Goal: Task Accomplishment & Management: Use online tool/utility

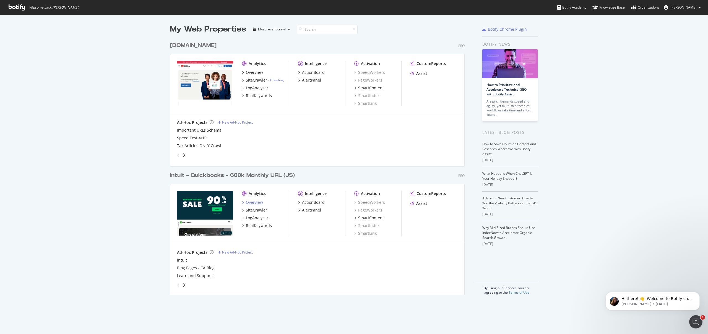
click at [250, 204] on div "Overview" at bounding box center [254, 203] width 17 height 6
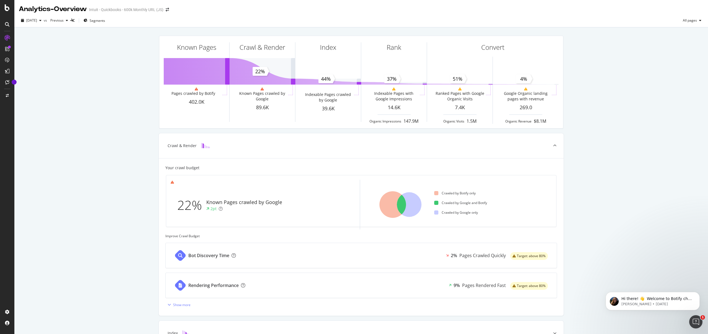
click at [96, 81] on div "Known Pages Pages crawled by Botify 402.0K Crawl & Render Known Pages crawled b…" at bounding box center [361, 228] width 694 height 402
click at [28, 112] on div "SmartContent" at bounding box center [32, 113] width 24 height 6
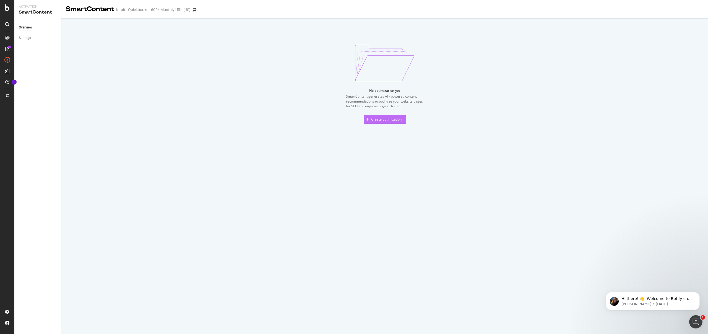
click at [400, 119] on div "Create optimization" at bounding box center [386, 119] width 30 height 5
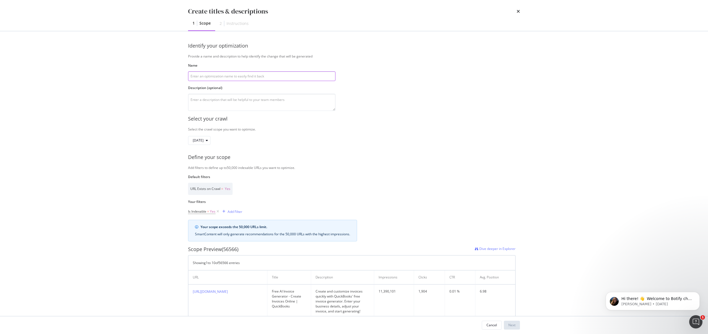
click at [300, 78] on input "modal" at bounding box center [261, 76] width 147 height 10
type input "Design Leader Article"
click at [289, 105] on textarea "modal" at bounding box center [261, 102] width 147 height 17
paste textarea "[URL][DOMAIN_NAME]"
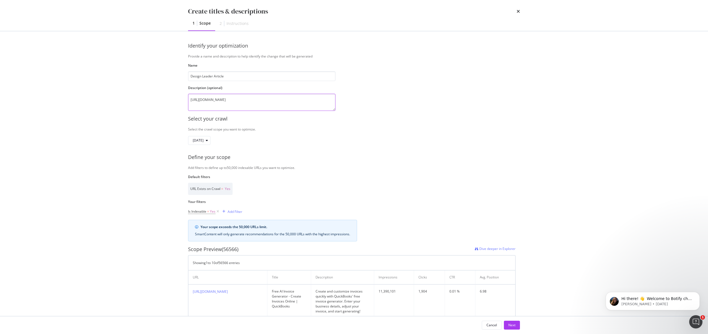
type textarea "[URL][DOMAIN_NAME]"
click at [392, 122] on div "Select your crawl" at bounding box center [354, 118] width 332 height 7
click at [210, 142] on div "[DATE]" at bounding box center [201, 140] width 17 height 8
click at [252, 136] on div "[DATE]" at bounding box center [352, 139] width 328 height 9
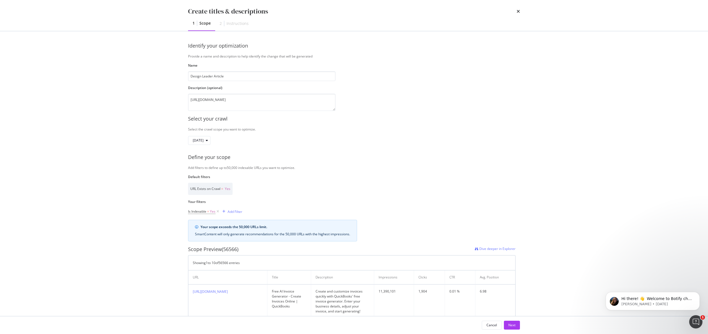
scroll to position [95, 0]
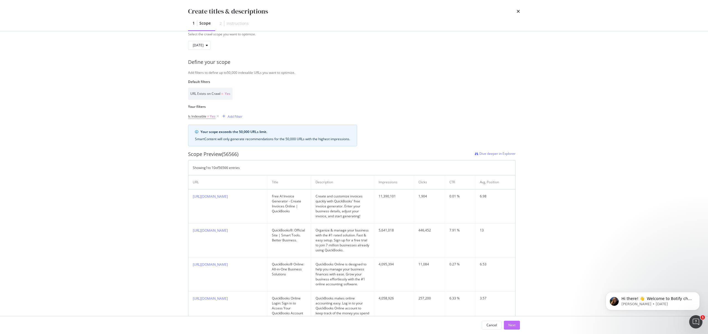
click at [516, 325] on button "Next" at bounding box center [512, 325] width 16 height 9
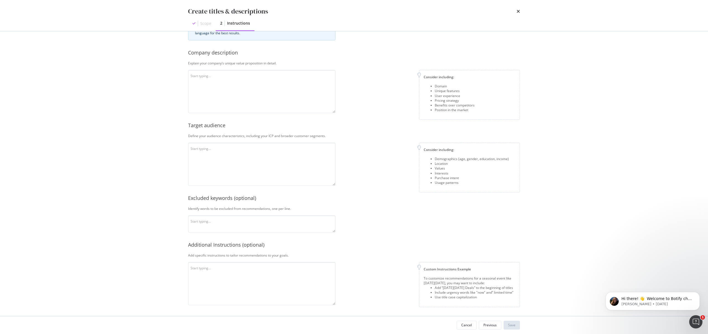
scroll to position [0, 0]
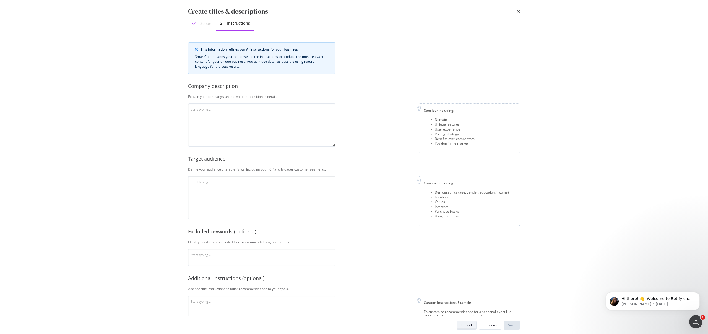
click at [460, 323] on button "Cancel" at bounding box center [467, 325] width 20 height 9
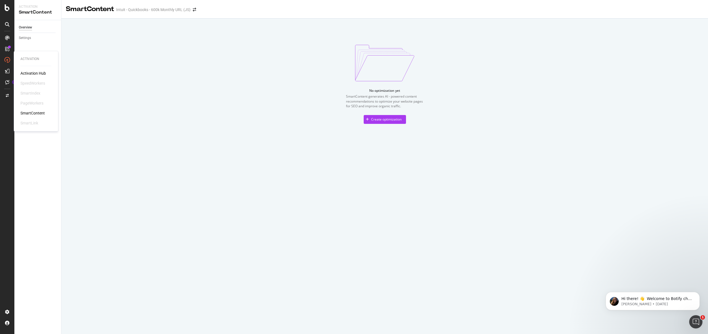
click at [40, 115] on div "SmartContent" at bounding box center [32, 113] width 24 height 6
click at [390, 120] on div "Create optimization" at bounding box center [386, 119] width 30 height 5
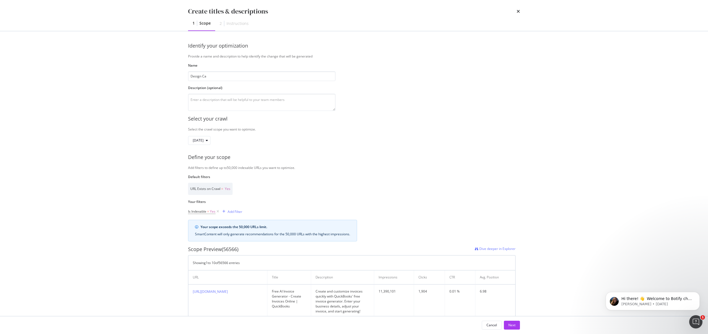
type input "Design Car"
type input "Career advice from a designer pov"
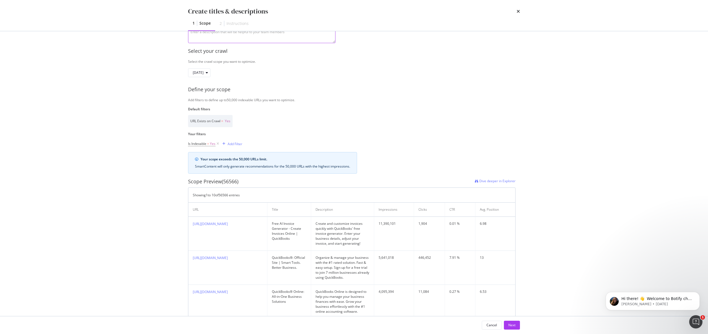
scroll to position [164, 0]
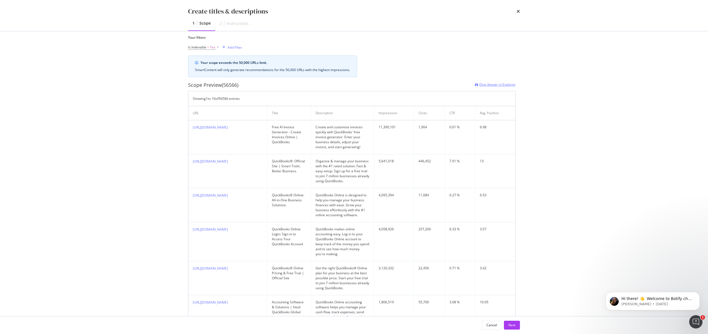
click at [490, 83] on span "Dive deeper in Explorer" at bounding box center [498, 84] width 36 height 5
click at [518, 325] on button "Next" at bounding box center [512, 325] width 16 height 9
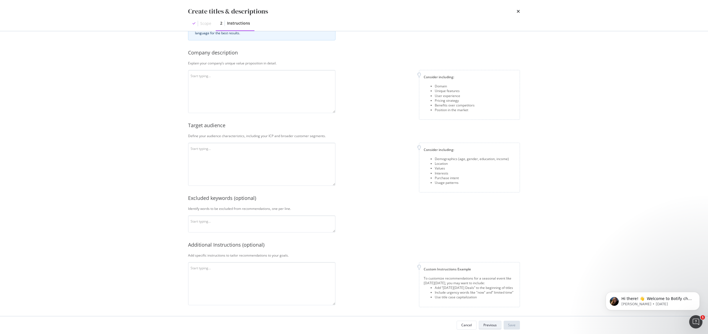
scroll to position [33, 0]
click at [275, 61] on div "Explain your company’s unique value proposition in detail." at bounding box center [354, 63] width 332 height 5
click at [276, 79] on textarea "modal" at bounding box center [261, 91] width 147 height 43
click at [276, 78] on textarea "modal" at bounding box center [261, 91] width 147 height 43
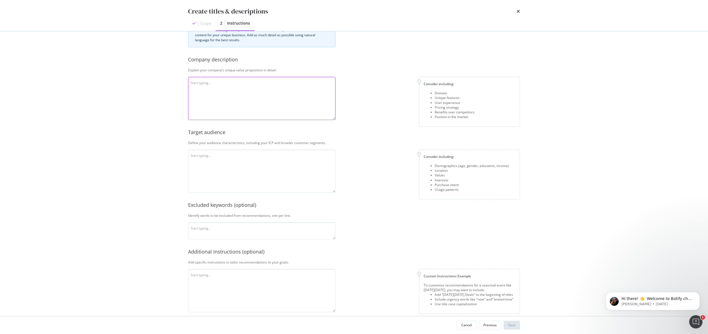
scroll to position [23, 0]
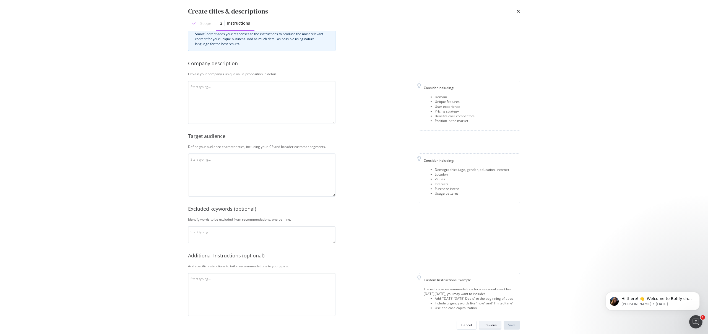
click at [482, 324] on button "Previous" at bounding box center [490, 325] width 23 height 9
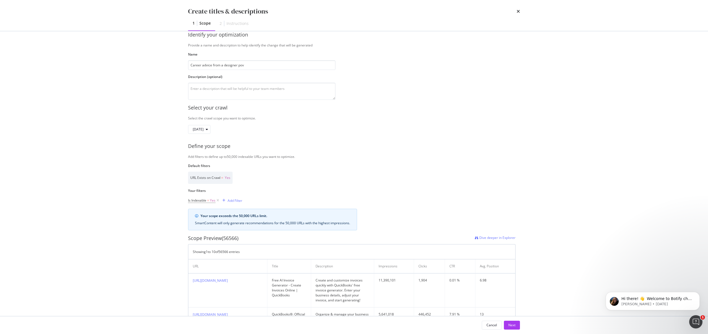
scroll to position [0, 0]
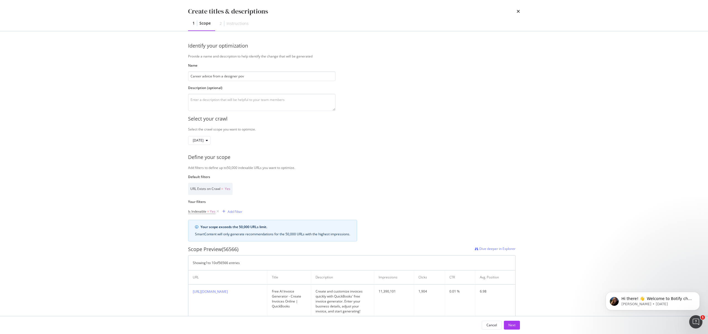
click at [230, 247] on div "Scope Preview (56566)" at bounding box center [213, 249] width 50 height 7
click at [233, 212] on div "Add Filter" at bounding box center [235, 211] width 15 height 5
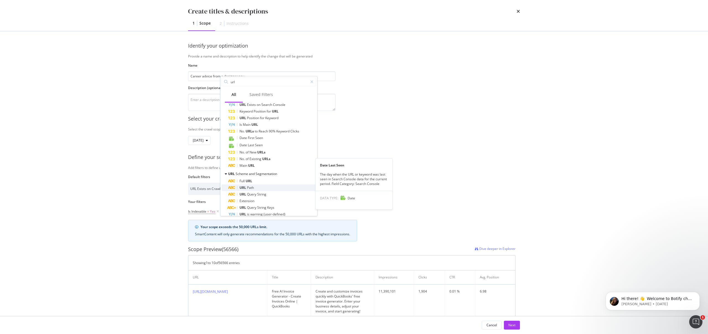
scroll to position [87, 0]
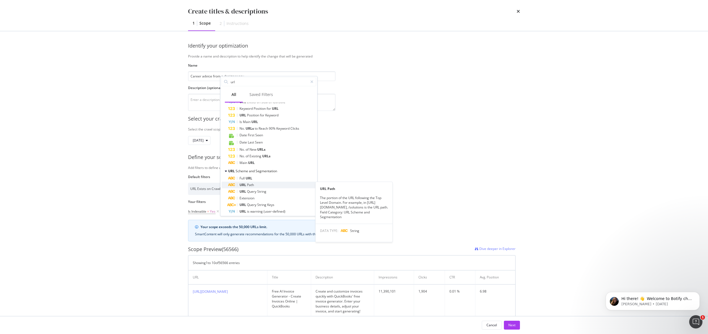
type input "url"
click at [283, 185] on div "URL Path" at bounding box center [272, 185] width 88 height 7
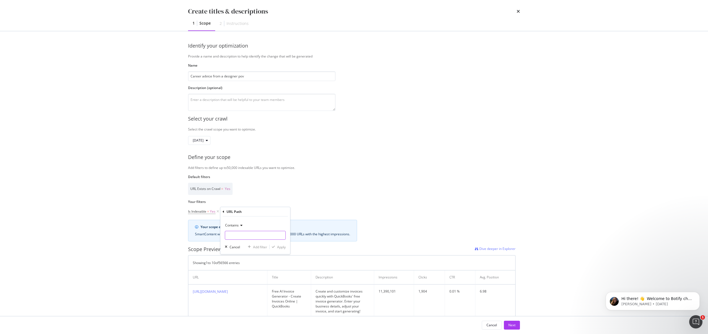
click at [261, 236] on input "Name" at bounding box center [255, 235] width 60 height 9
paste input "Lo ipsum'd sitametcons adi elitse, doeiusmodt in UT lab etdolorema aliquae, adm…"
type input "Lo ipsum'd sitametcons adi elitse, doeiusmodt in UT lab etdolorema aliquae, adm…"
drag, startPoint x: 260, startPoint y: 235, endPoint x: 250, endPoint y: 232, distance: 10.7
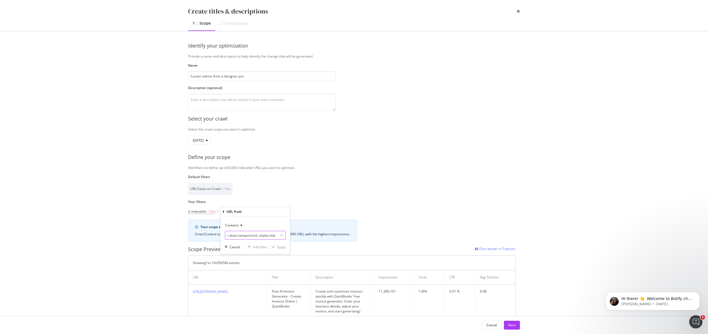
click at [250, 232] on input "Name" at bounding box center [251, 235] width 52 height 9
paste input "[URL][DOMAIN_NAME]"
type input "[URL][DOMAIN_NAME]"
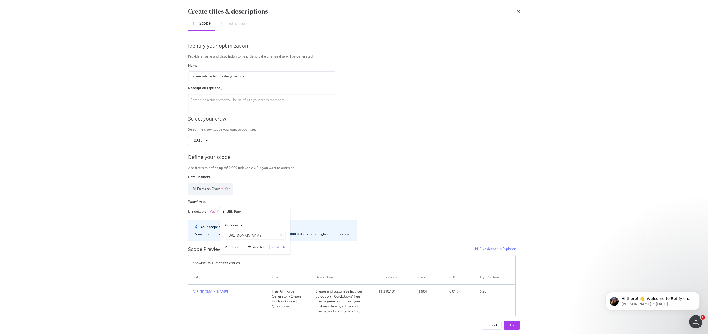
scroll to position [0, 0]
click at [278, 249] on div "Apply" at bounding box center [281, 247] width 9 height 5
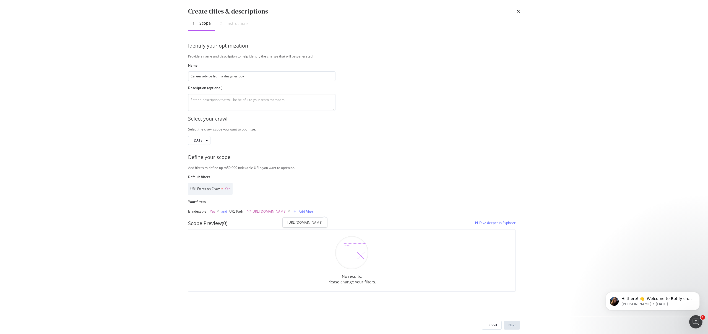
click at [287, 211] on span "^.*[URL][DOMAIN_NAME]" at bounding box center [267, 212] width 40 height 8
click at [256, 236] on input "[URL][DOMAIN_NAME]" at bounding box center [261, 234] width 52 height 9
click at [252, 239] on div "Contains [URL][DOMAIN_NAME] Cancel Add filter Apply" at bounding box center [265, 235] width 70 height 38
drag, startPoint x: 278, startPoint y: 236, endPoint x: 169, endPoint y: 214, distance: 111.6
click at [170, 214] on div "Create titles & descriptions 1 Scope 2 Instructions Identify your optimization …" at bounding box center [354, 167] width 708 height 334
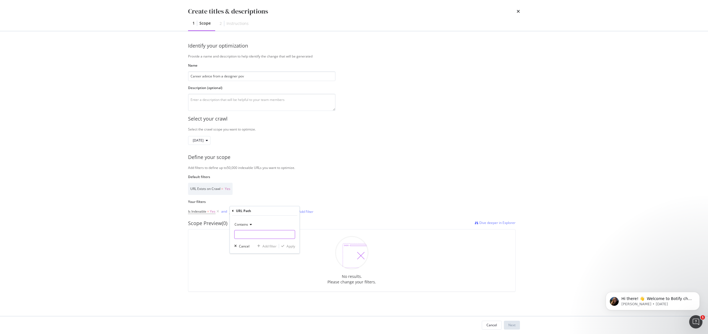
paste input "[URL][DOMAIN_NAME]"
drag, startPoint x: 270, startPoint y: 236, endPoint x: 217, endPoint y: 227, distance: 53.7
click at [217, 227] on div "Select your crawl Select the crawl scope you want to optimize. [DATE] Define yo…" at bounding box center [354, 201] width 332 height 181
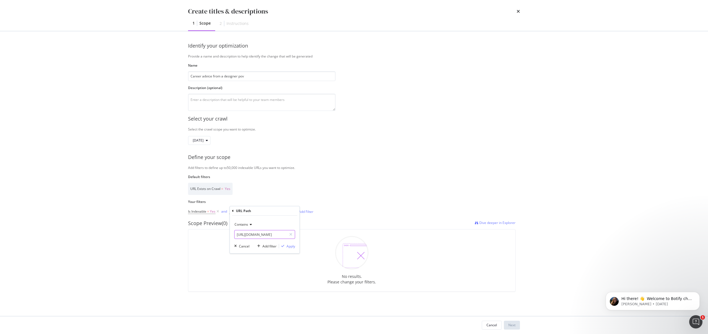
drag, startPoint x: 255, startPoint y: 235, endPoint x: 241, endPoint y: 234, distance: 13.8
click at [215, 229] on div "Select your crawl Select the crawl scope you want to optimize. [DATE] Define yo…" at bounding box center [354, 201] width 332 height 181
click at [245, 234] on input "[URL][DOMAIN_NAME]" at bounding box center [261, 234] width 52 height 9
drag, startPoint x: 282, startPoint y: 234, endPoint x: 314, endPoint y: 235, distance: 31.9
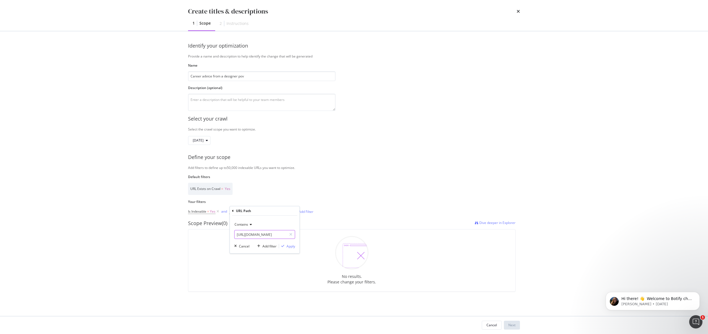
click at [315, 234] on div "Select your crawl Select the crawl scope you want to optimize. [DATE] Define yo…" at bounding box center [354, 201] width 332 height 181
type input "[URL][DOMAIN_NAME]"
click at [292, 245] on div "Apply" at bounding box center [291, 246] width 9 height 5
click at [313, 211] on div "Add Filter" at bounding box center [306, 211] width 15 height 5
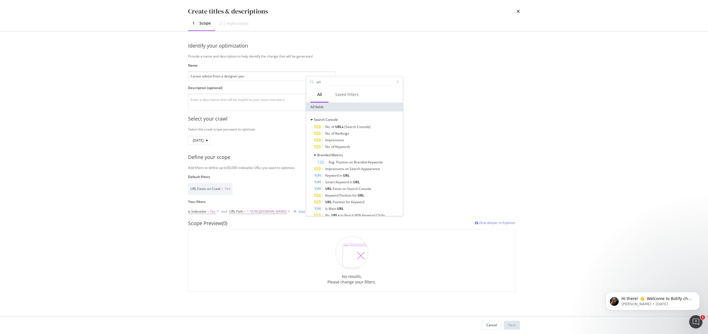
click at [270, 206] on div "Is Indexable = Yes and URL Path = ^.*[URL][DOMAIN_NAME] Add Filter" at bounding box center [250, 211] width 125 height 17
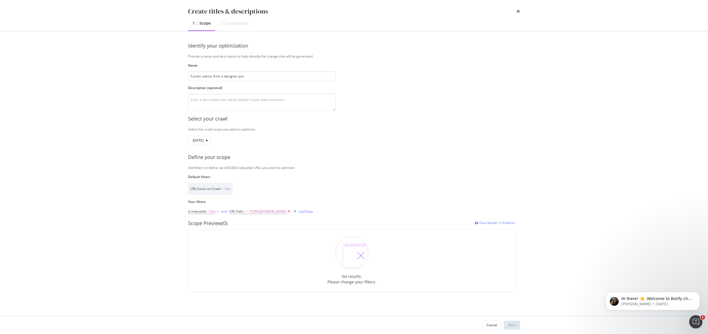
click at [291, 213] on icon "modal" at bounding box center [289, 212] width 5 height 6
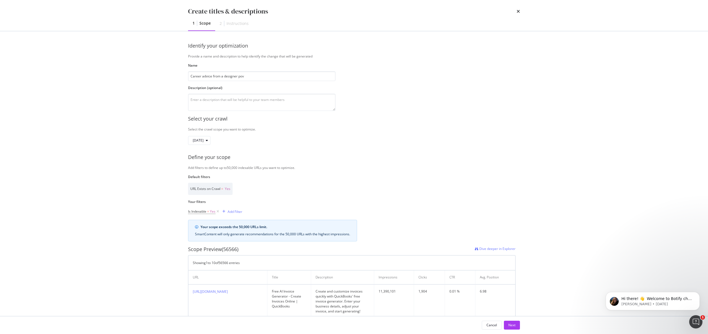
scroll to position [186, 0]
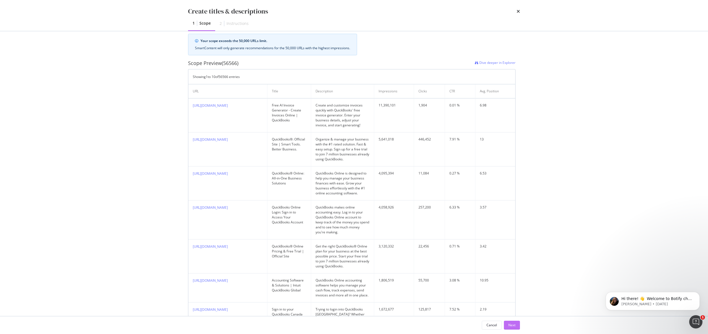
click at [516, 324] on button "Next" at bounding box center [512, 325] width 16 height 9
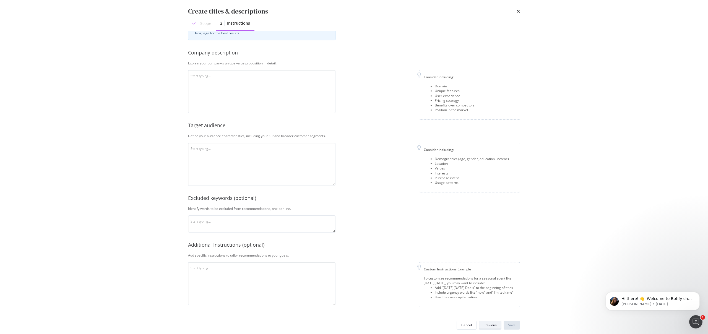
scroll to position [33, 0]
click at [299, 100] on textarea "modal" at bounding box center [261, 91] width 147 height 43
drag, startPoint x: 485, startPoint y: 114, endPoint x: 422, endPoint y: 73, distance: 74.7
click at [422, 73] on div "Consider including: Domain Unique features User experience Pricing strategy Ben…" at bounding box center [469, 95] width 101 height 50
copy div "Consider including: Domain Unique features User experience Pricing strategy Ben…"
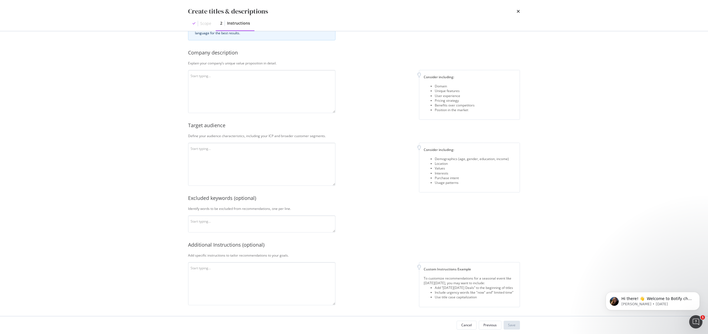
click at [307, 186] on div "This information refines our AI instructions for your business SmartContent add…" at bounding box center [354, 157] width 332 height 296
click at [309, 175] on textarea "modal" at bounding box center [261, 164] width 147 height 43
type textarea "Designers"
click at [284, 95] on textarea "modal" at bounding box center [261, 91] width 147 height 43
paste textarea "Unique Features Human-Centered Design Culture As highlighted in the article, In…"
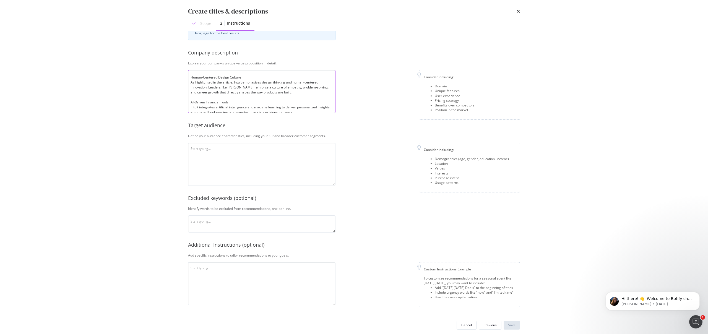
scroll to position [0, 0]
type textarea "Unique Features Human-Centered Design Culture As highlighted in the article, In…"
click at [300, 178] on textarea "modal" at bounding box center [261, 164] width 147 height 43
paste textarea "1. Early-Career Professionals Recent graduates, interns, or those entering desi…"
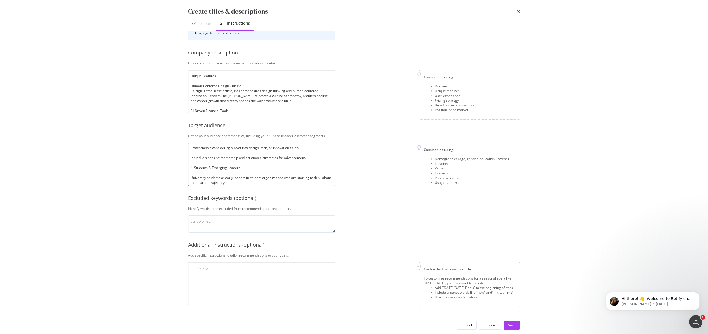
scroll to position [84, 0]
type textarea "1. Early-Career Professionals Recent graduates, interns, or those entering desi…"
click at [507, 324] on button "Save" at bounding box center [512, 325] width 16 height 9
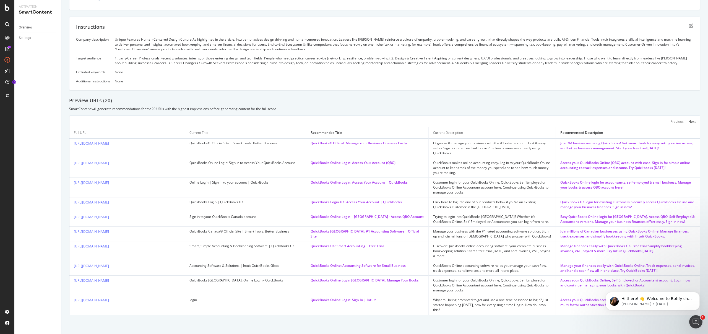
scroll to position [71, 0]
click at [690, 123] on div "Next" at bounding box center [692, 121] width 7 height 5
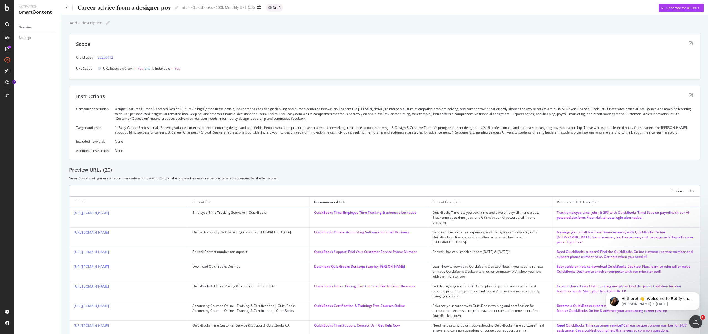
scroll to position [0, 0]
click at [677, 192] on div "Previous" at bounding box center [677, 192] width 13 height 5
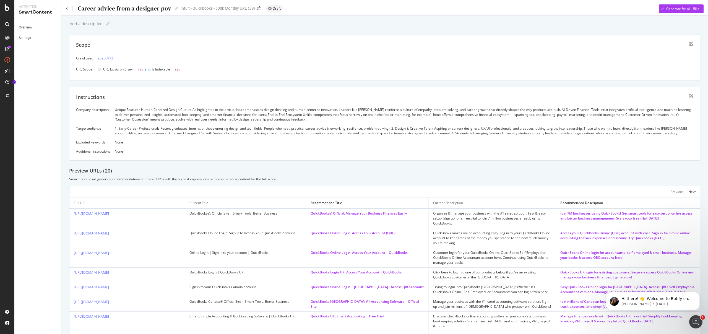
click at [40, 35] on link "Settings" at bounding box center [38, 38] width 38 height 6
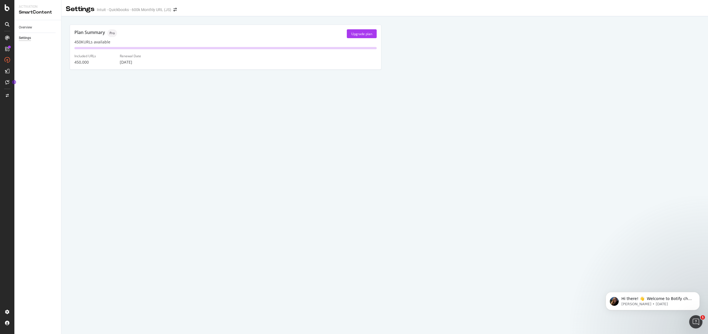
drag, startPoint x: 44, startPoint y: 24, endPoint x: 41, endPoint y: 26, distance: 3.5
click at [44, 24] on div "Overview" at bounding box center [40, 28] width 42 height 8
click at [35, 26] on link "Overview" at bounding box center [38, 28] width 38 height 6
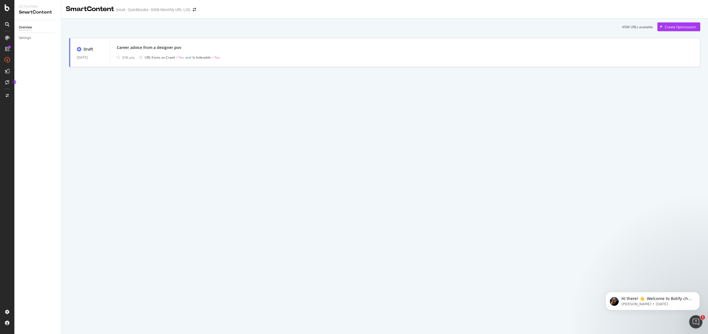
click at [35, 26] on link "Overview" at bounding box center [38, 28] width 38 height 6
click at [35, 25] on link "Overview" at bounding box center [38, 28] width 38 height 6
click at [35, 53] on div "Overview" at bounding box center [28, 51] width 16 height 6
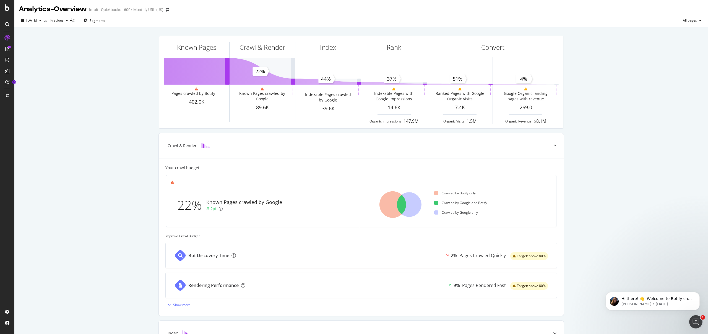
click at [8, 21] on div at bounding box center [7, 24] width 9 height 9
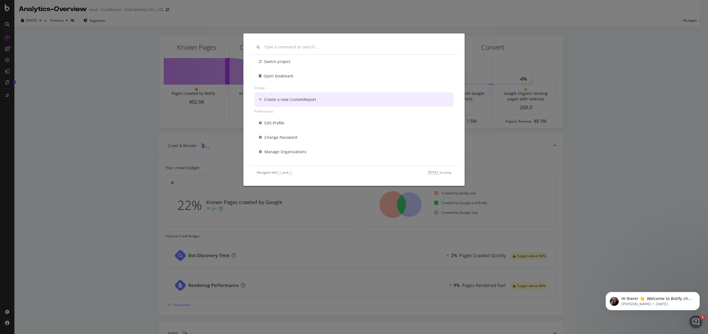
scroll to position [40, 0]
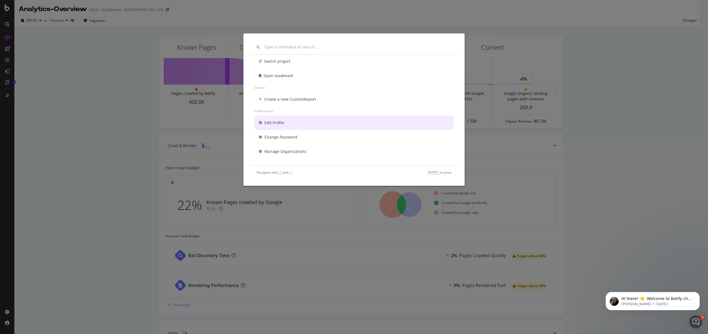
click at [87, 81] on div "Other Switch project Open bookmark Create Create a new CustomReport Preferences…" at bounding box center [354, 167] width 708 height 334
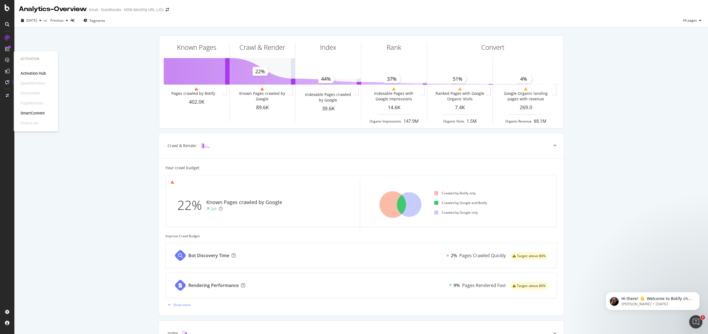
click at [42, 111] on div "SmartContent" at bounding box center [32, 113] width 24 height 6
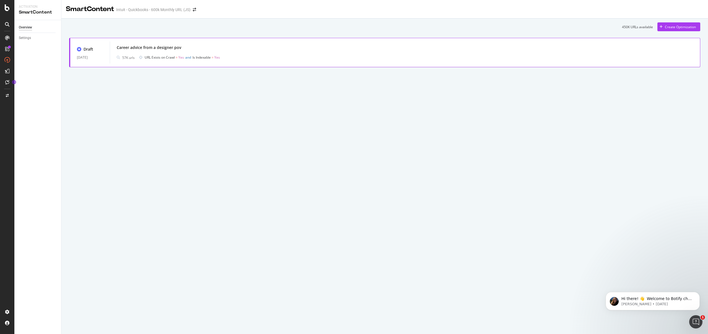
click at [301, 63] on div "Career advice from a designer pov 57K urls URL Exists on Crawl = Yes and Is Ind…" at bounding box center [405, 53] width 590 height 22
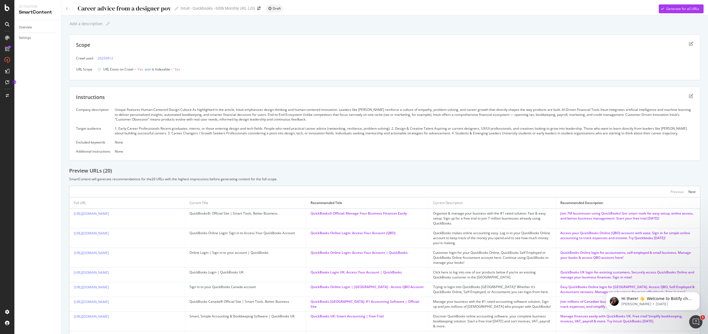
click at [68, 8] on icon at bounding box center [67, 8] width 2 height 3
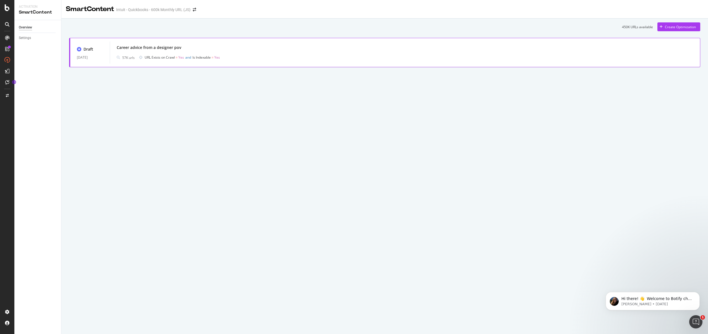
click at [560, 63] on div "Career advice from a designer pov 57K urls URL Exists on Crawl = Yes and Is Ind…" at bounding box center [405, 53] width 590 height 22
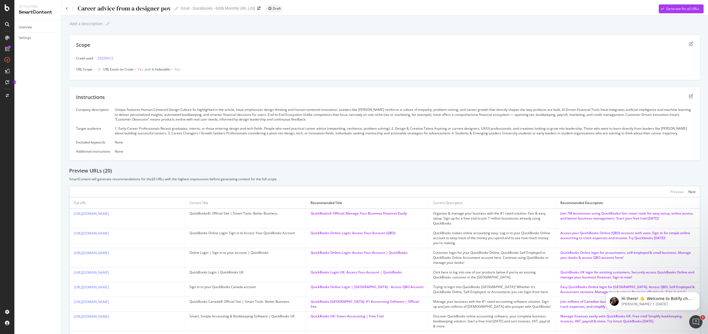
click at [685, 45] on div "Scope" at bounding box center [385, 49] width 618 height 14
click at [689, 44] on icon "edit" at bounding box center [691, 44] width 4 height 4
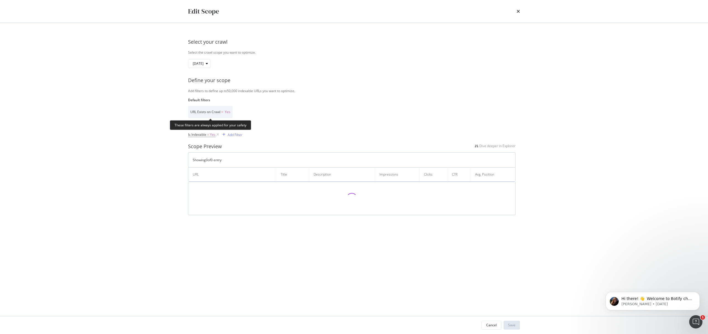
click at [229, 112] on span "Yes" at bounding box center [228, 112] width 6 height 5
click at [278, 120] on div "Select your crawl Select the crawl scope you want to optimize. [DATE] Define yo…" at bounding box center [354, 124] width 332 height 181
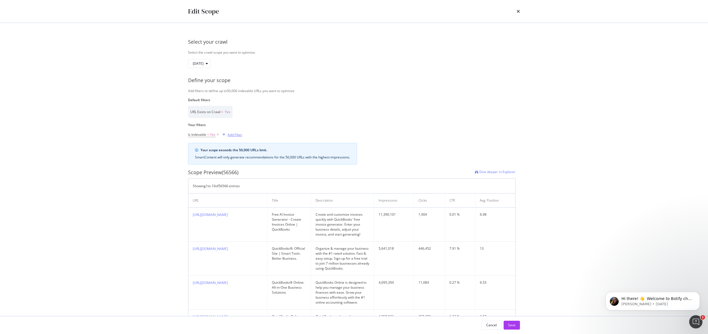
click at [228, 136] on div "Add Filter" at bounding box center [235, 135] width 15 height 5
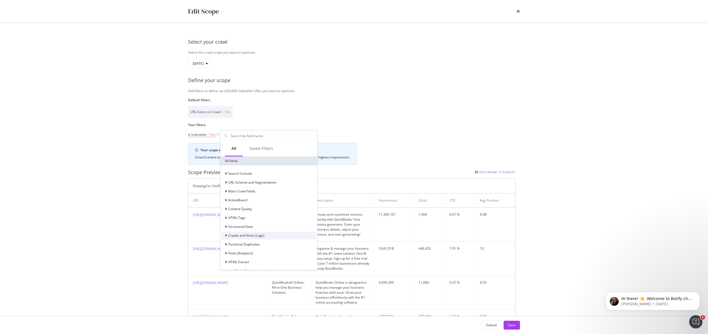
click at [246, 235] on span "Crawls and Visits (Logs)" at bounding box center [246, 235] width 36 height 5
click at [248, 169] on div "Search Console URL Scheme and Segmentation Main Crawl Fields ActionBoard Conten…" at bounding box center [269, 243] width 97 height 157
click at [248, 171] on div "Search Console" at bounding box center [237, 174] width 31 height 6
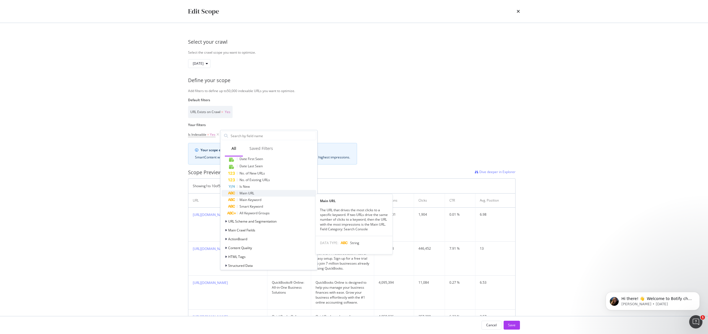
scroll to position [286, 0]
click at [261, 196] on div "Main URL" at bounding box center [272, 197] width 88 height 7
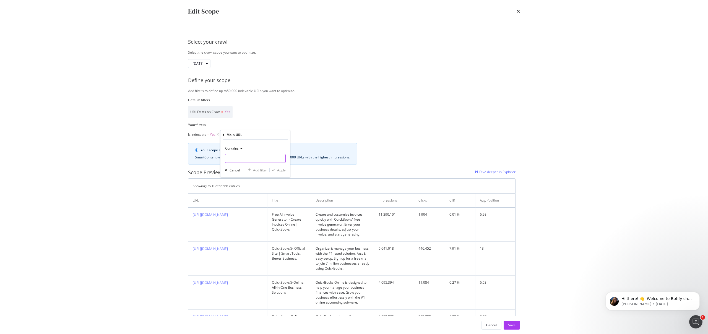
click at [256, 159] on input "Default filters" at bounding box center [255, 158] width 60 height 9
type input "https;//[DOMAIN_NAME][URL]"
click at [283, 169] on div "Apply" at bounding box center [281, 170] width 9 height 5
